Goal: Task Accomplishment & Management: Manage account settings

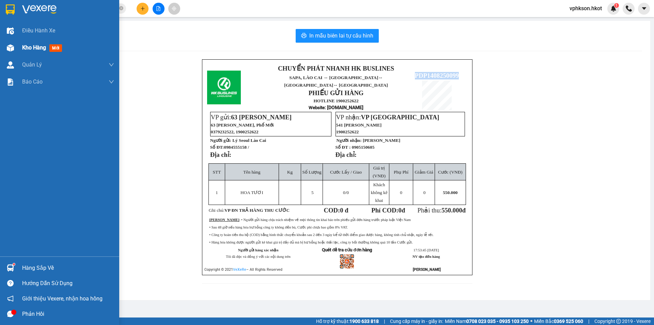
click at [43, 43] on div "Kho hàng mới" at bounding box center [68, 47] width 92 height 17
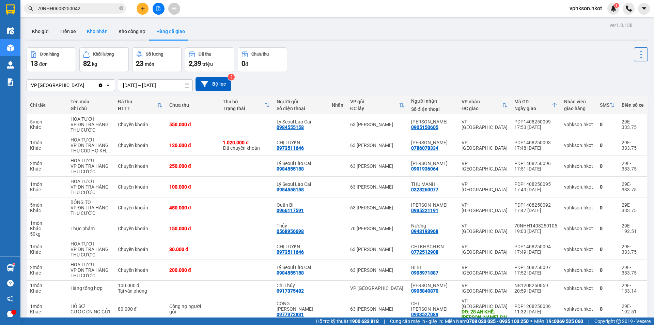
click at [97, 32] on button "Kho nhận" at bounding box center [97, 31] width 32 height 16
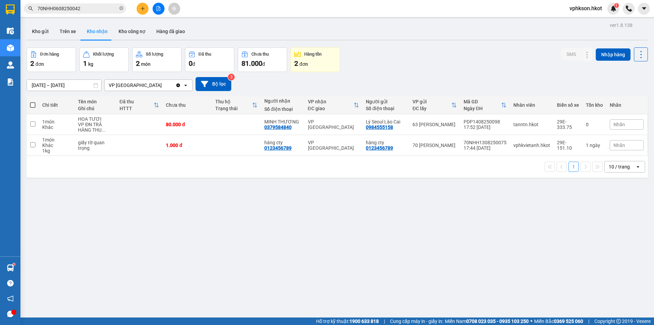
click at [417, 62] on div "Đơn hàng 2 đơn Khối lượng 1 kg Số lượng 2 món Đã thu 0 đ Chưa thu 81.000 đ Hàng…" at bounding box center [338, 59] width 622 height 25
click at [390, 54] on div "Đơn hàng 2 đơn Khối lượng 1 kg Số lượng 2 món Đã thu 0 đ Chưa thu 81.000 đ Hàng…" at bounding box center [338, 59] width 622 height 25
click at [192, 34] on div "Kho gửi Trên xe Kho nhận Kho công nợ Hàng đã giao" at bounding box center [338, 32] width 622 height 18
click at [159, 30] on button "Hàng đã giao" at bounding box center [171, 31] width 40 height 16
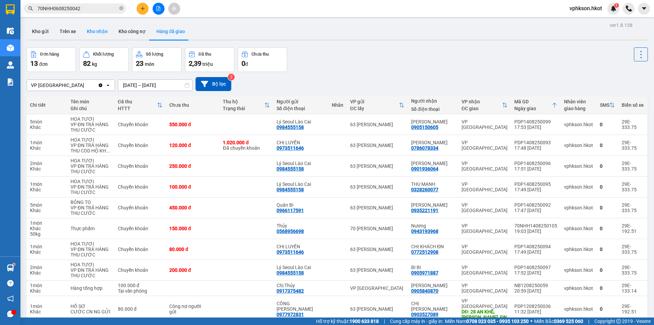
click at [97, 31] on button "Kho nhận" at bounding box center [97, 31] width 32 height 16
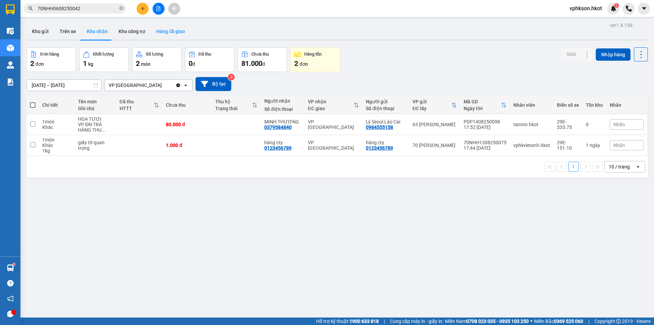
click at [181, 29] on button "Hàng đã giao" at bounding box center [171, 31] width 40 height 16
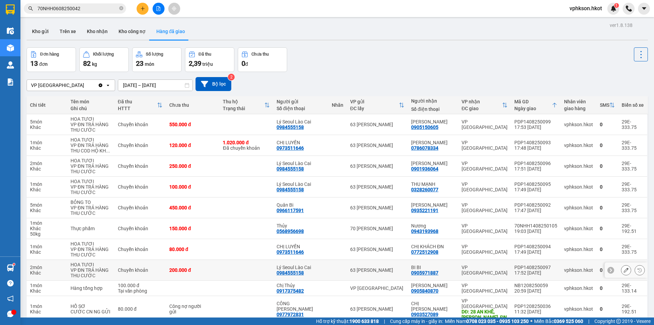
click at [624, 270] on icon at bounding box center [626, 270] width 5 height 5
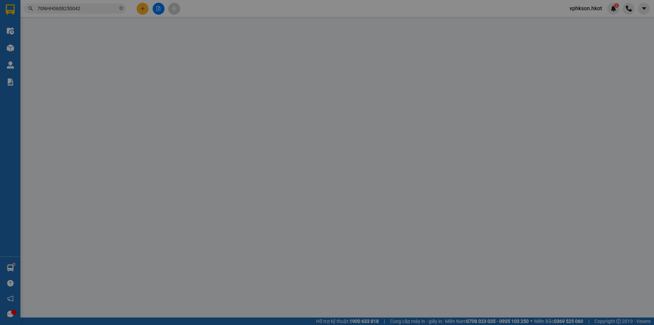
type input "0984555158"
type input "Lý Seoul Lào Cai"
type input "0905971887"
type input "BI BI"
type input "200.000"
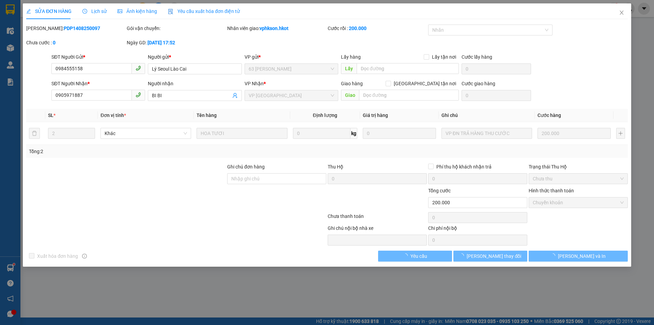
click at [94, 9] on span "Lịch sử" at bounding box center [94, 11] width 24 height 5
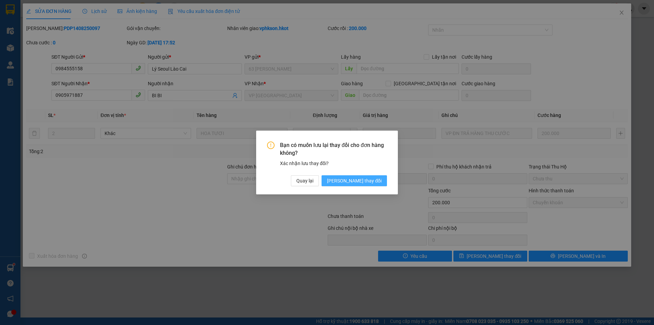
click at [368, 179] on span "[PERSON_NAME] thay đổi" at bounding box center [354, 180] width 55 height 7
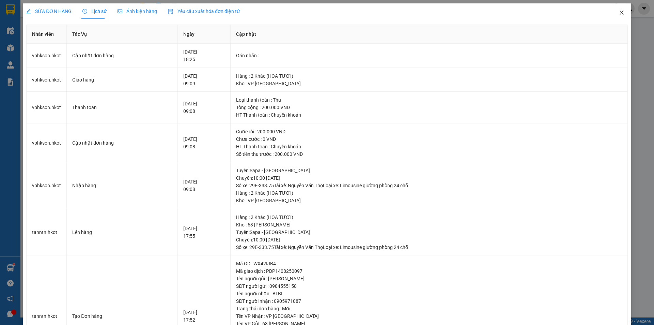
click at [612, 13] on span "Close" at bounding box center [621, 12] width 19 height 19
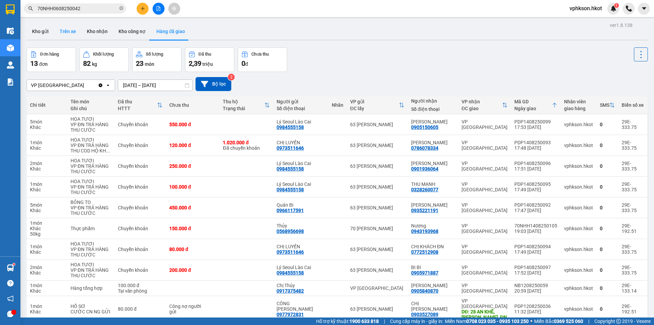
click at [74, 34] on button "Trên xe" at bounding box center [67, 31] width 27 height 16
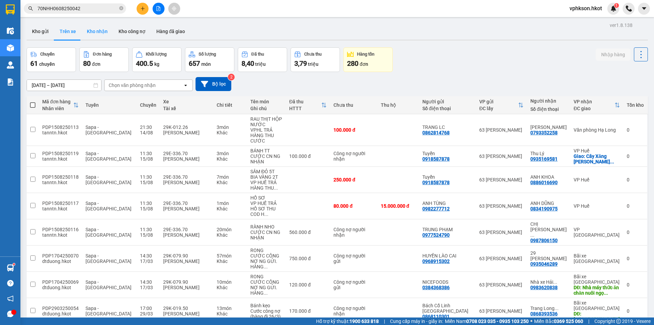
click at [109, 30] on button "Kho nhận" at bounding box center [97, 31] width 32 height 16
type input "[DATE] – [DATE]"
